Goal: Task Accomplishment & Management: Manage account settings

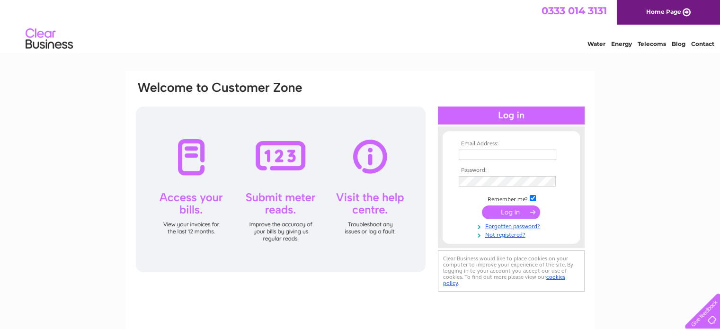
type input "[PERSON_NAME][EMAIL_ADDRESS][DOMAIN_NAME]"
click at [506, 208] on input "submit" at bounding box center [511, 212] width 58 height 13
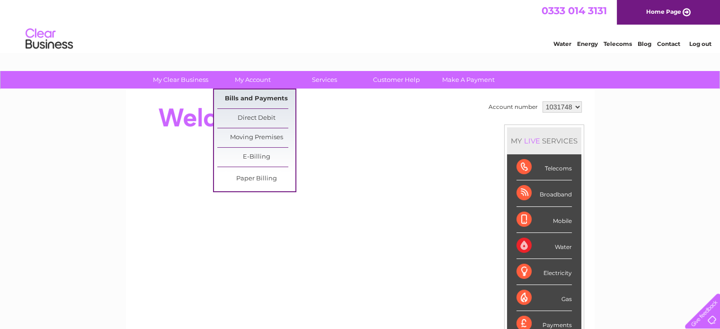
click at [254, 100] on link "Bills and Payments" at bounding box center [256, 98] width 78 height 19
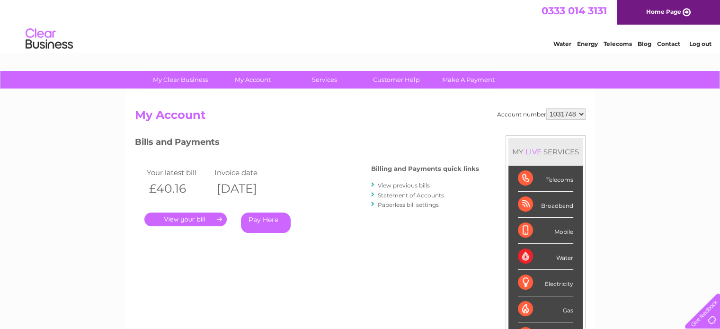
click at [580, 110] on select "1031748 1154633 1154635" at bounding box center [565, 113] width 39 height 11
select select "1154633"
click at [546, 108] on select "1031748 1154633 1154635" at bounding box center [565, 113] width 39 height 11
click at [197, 218] on link "." at bounding box center [185, 220] width 82 height 14
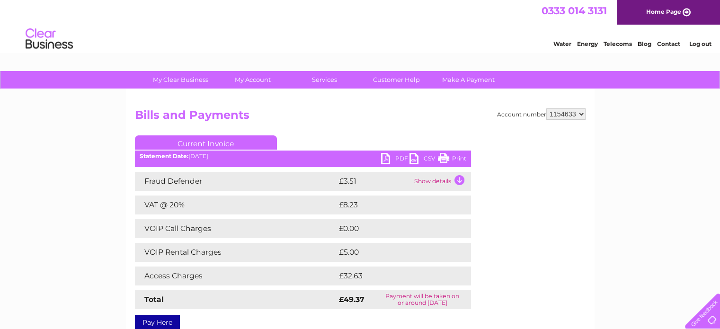
click at [458, 155] on link "Print" at bounding box center [452, 160] width 28 height 14
click at [580, 112] on select "1031748 1154633 1154635" at bounding box center [565, 113] width 39 height 11
select select "1154635"
click at [546, 108] on select "1031748 1154633 1154635" at bounding box center [565, 113] width 39 height 11
click at [461, 158] on link "Print" at bounding box center [452, 160] width 28 height 14
